Goal: Transaction & Acquisition: Book appointment/travel/reservation

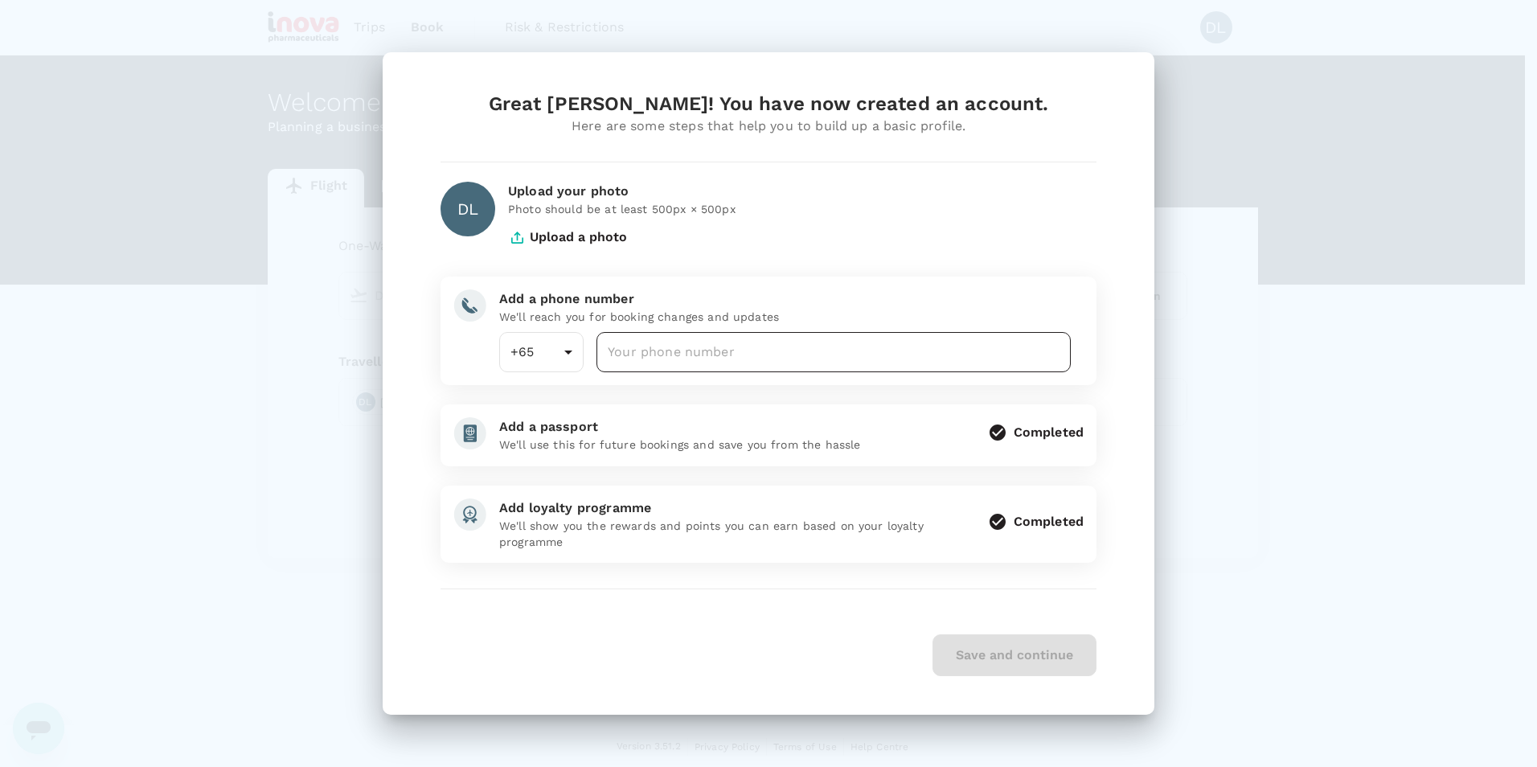
click at [791, 347] on input "number" at bounding box center [833, 352] width 474 height 40
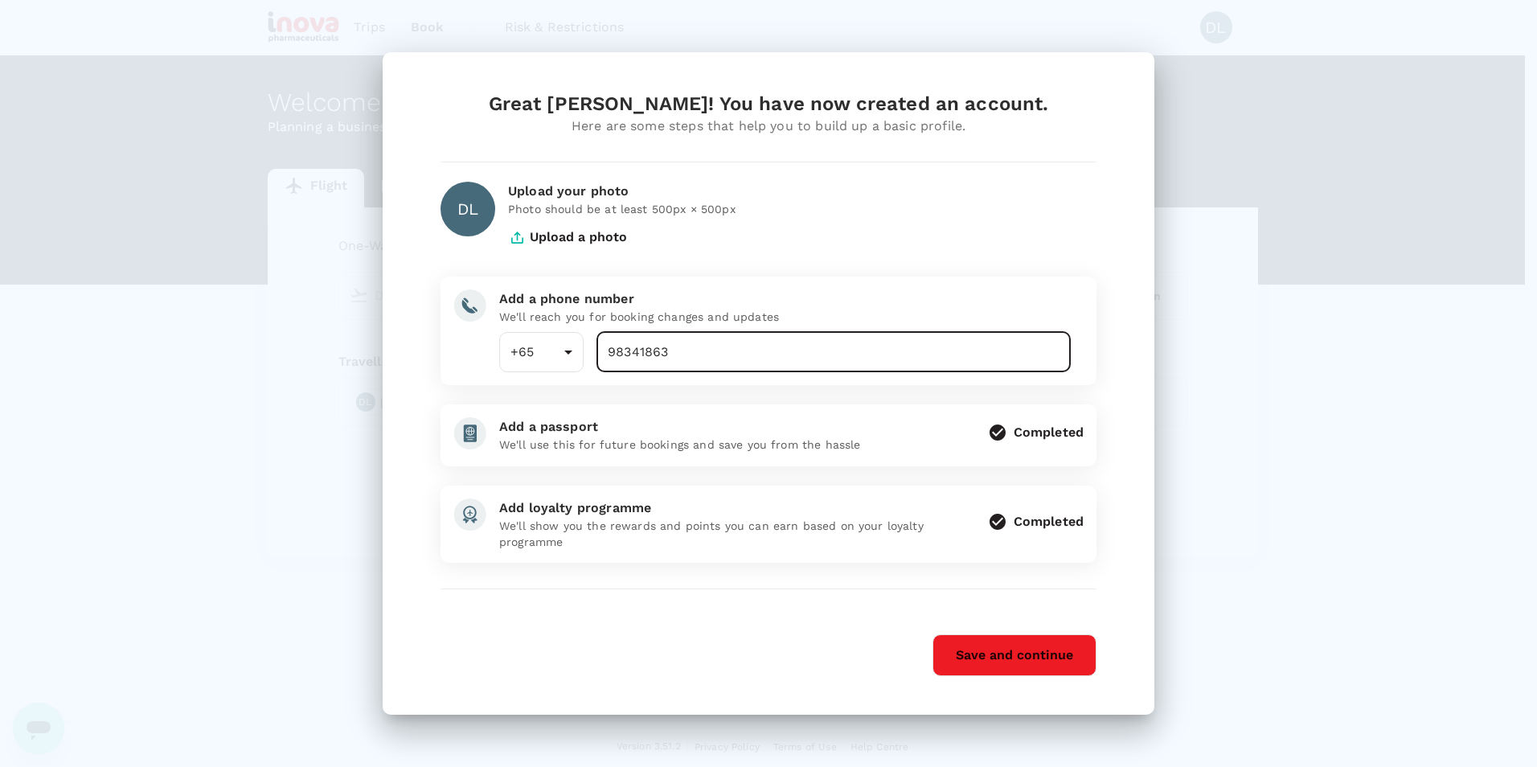
type input "98341863"
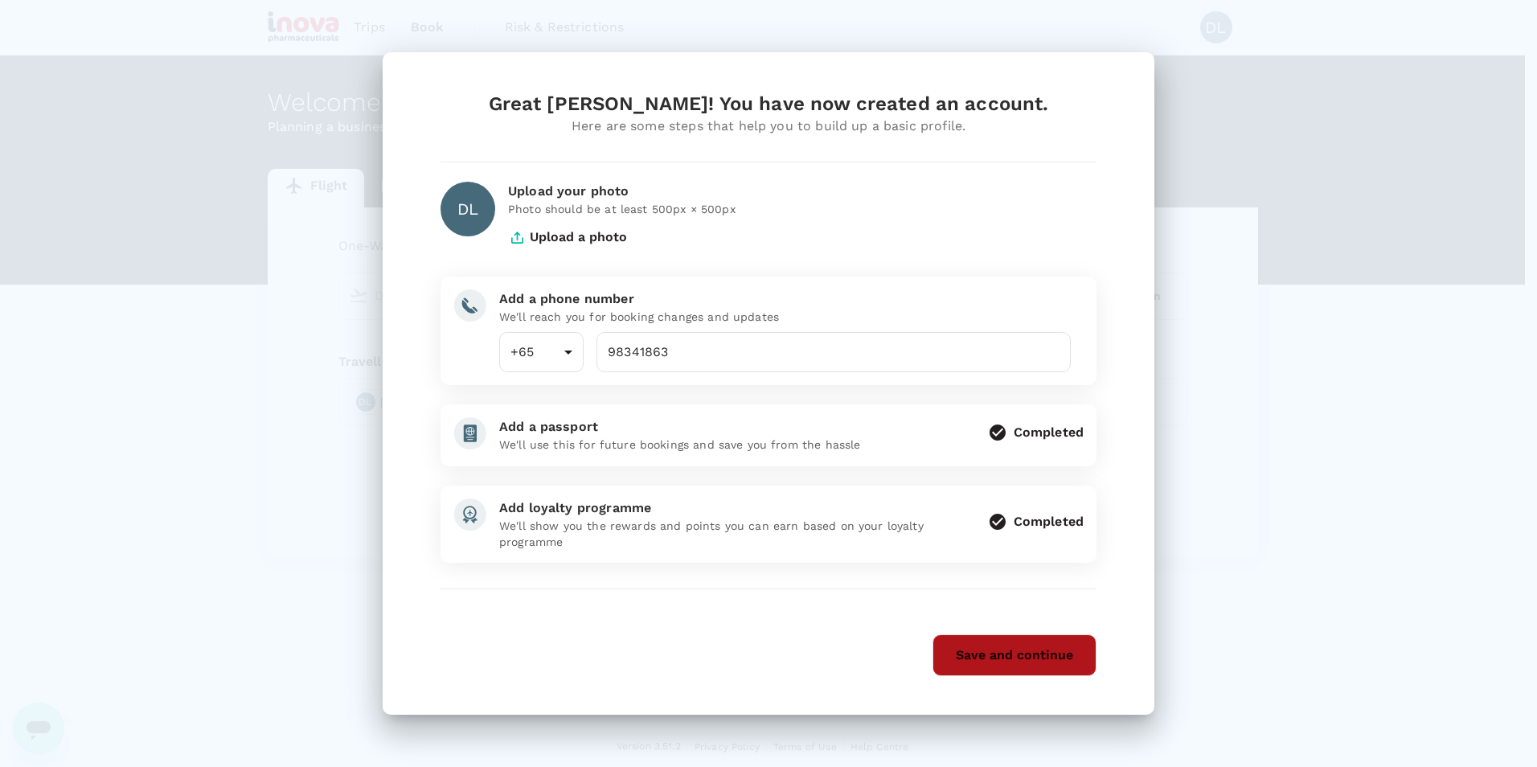
click at [976, 662] on button "Save and continue" at bounding box center [1014, 655] width 164 height 42
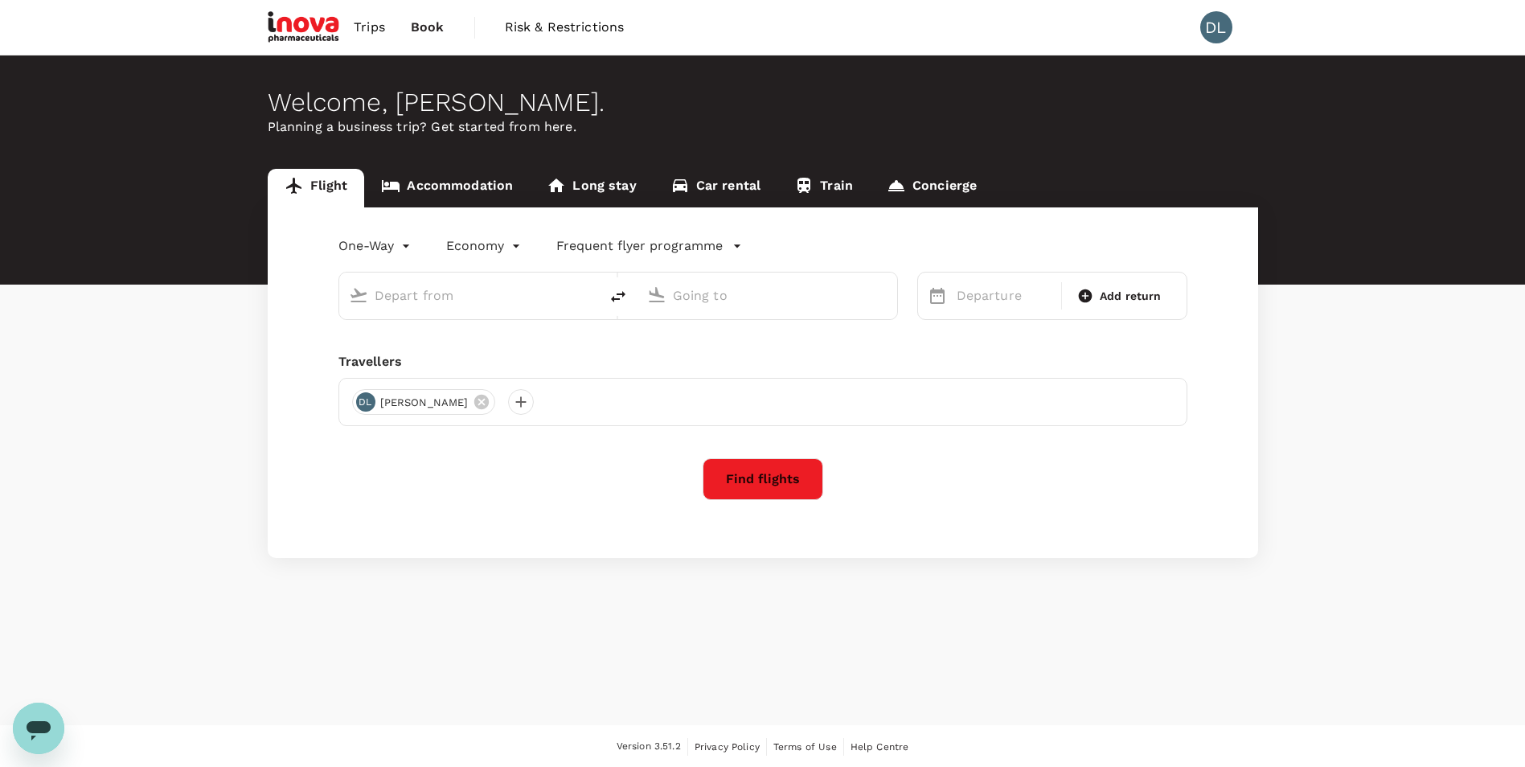
click at [431, 24] on span "Book" at bounding box center [428, 27] width 34 height 19
click at [374, 28] on span "Trips" at bounding box center [369, 27] width 31 height 19
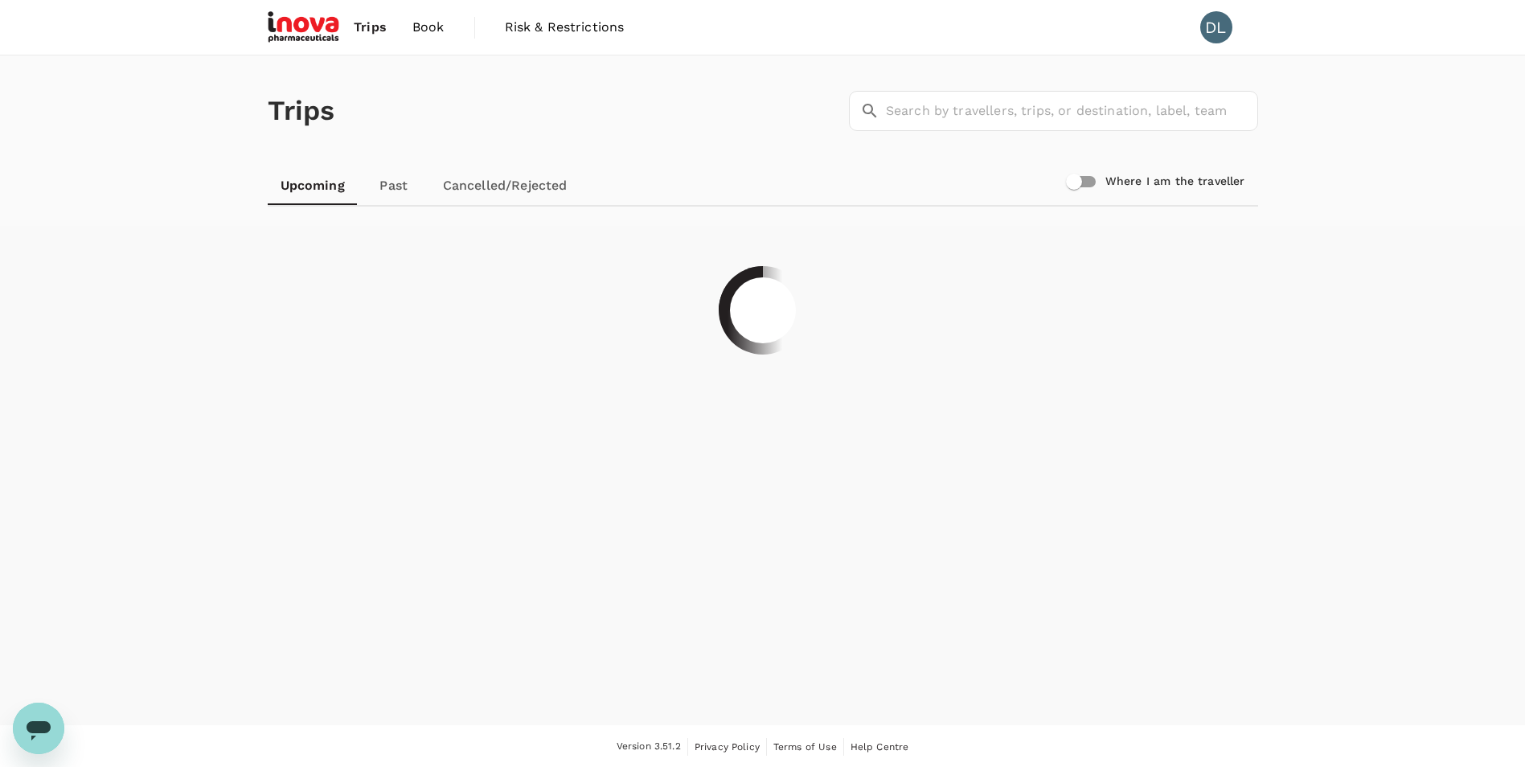
click at [1093, 184] on input "Where I am the traveller" at bounding box center [1074, 181] width 92 height 31
checkbox input "true"
